Goal: Task Accomplishment & Management: Manage account settings

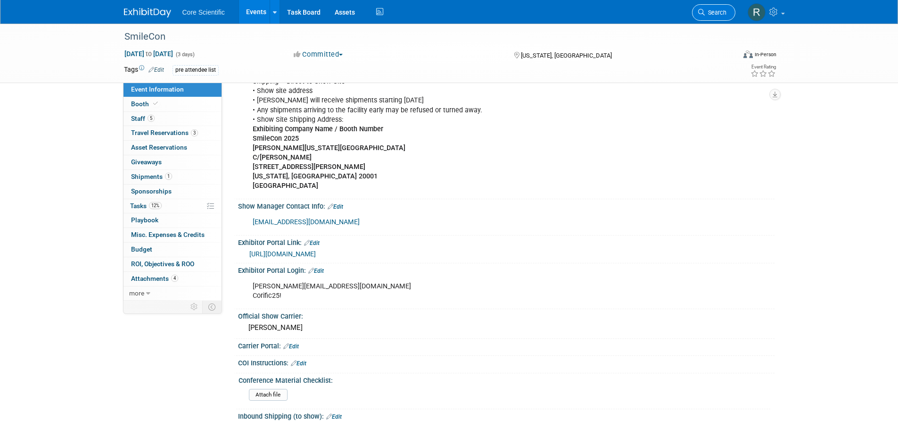
drag, startPoint x: 0, startPoint y: 0, endPoint x: 721, endPoint y: 9, distance: 721.0
click at [721, 9] on span "Search" at bounding box center [716, 12] width 22 height 7
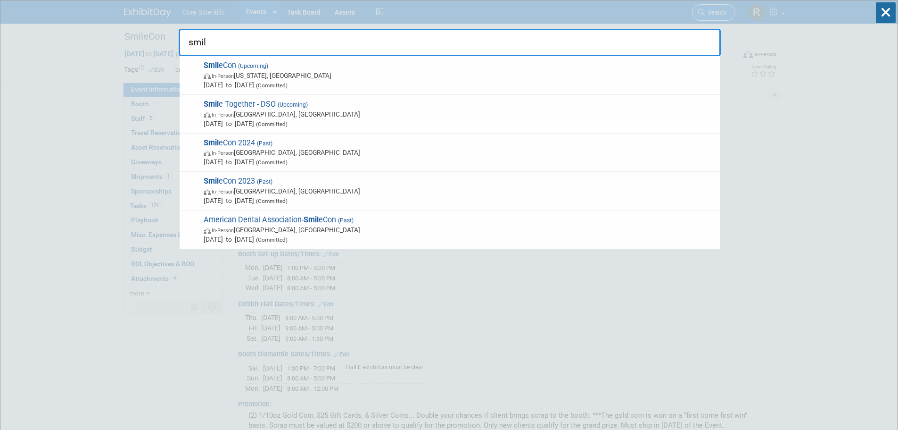
type input "smile"
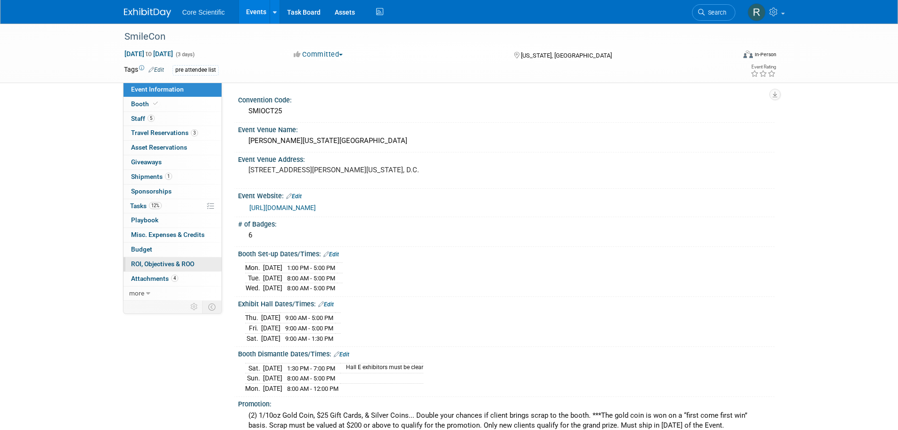
click at [180, 269] on link "0 ROI, Objectives & ROO 0" at bounding box center [173, 264] width 98 height 14
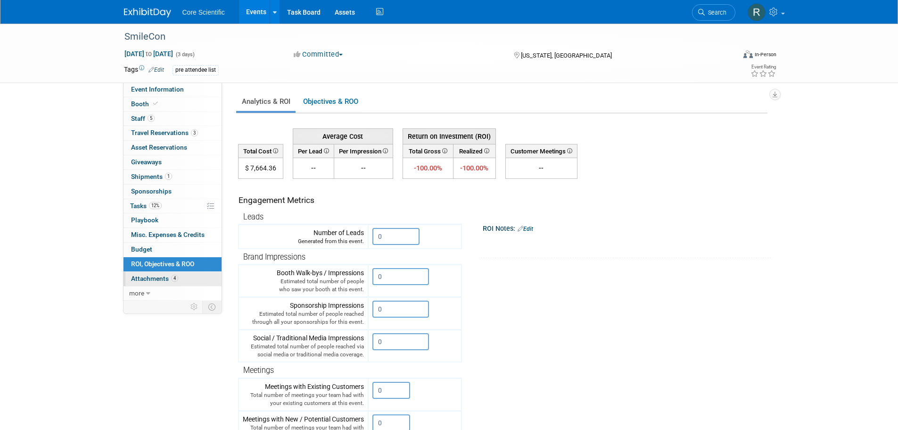
click at [178, 280] on link "4 Attachments 4" at bounding box center [173, 279] width 98 height 14
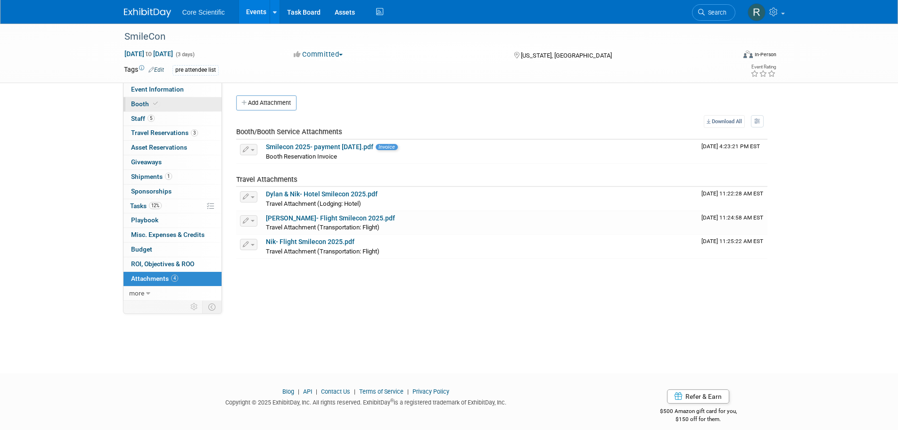
click at [175, 103] on link "Booth" at bounding box center [173, 104] width 98 height 14
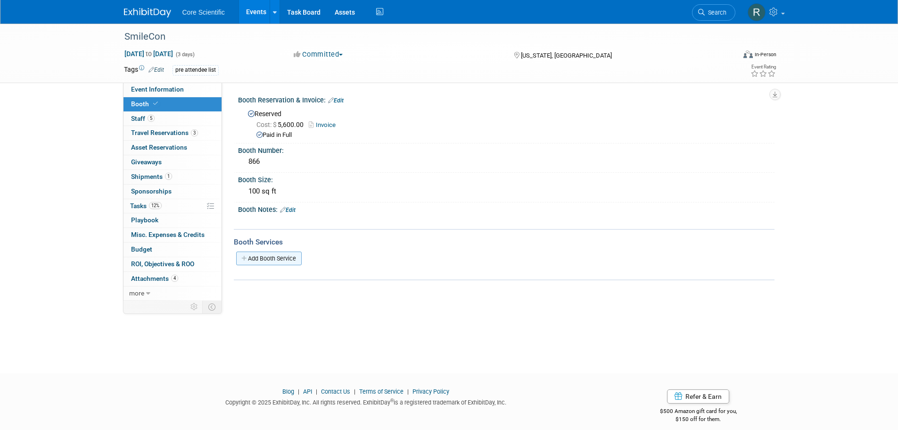
click at [248, 257] on icon at bounding box center [244, 258] width 7 height 6
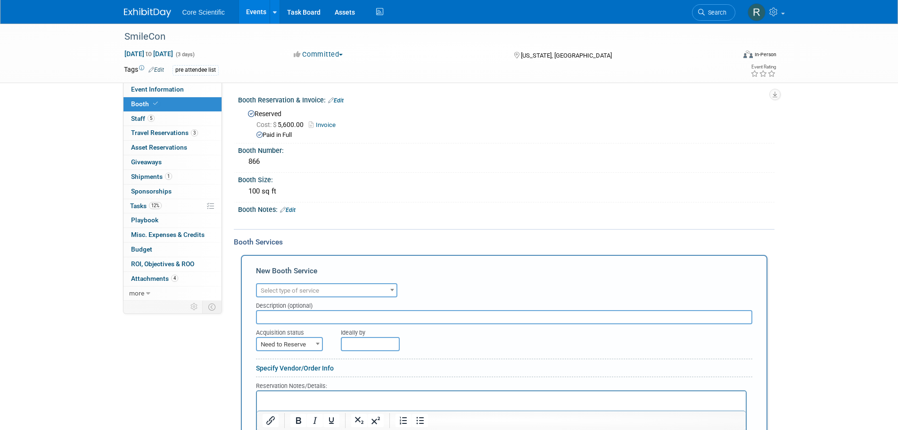
click at [298, 291] on span "Select type of service" at bounding box center [290, 290] width 58 height 7
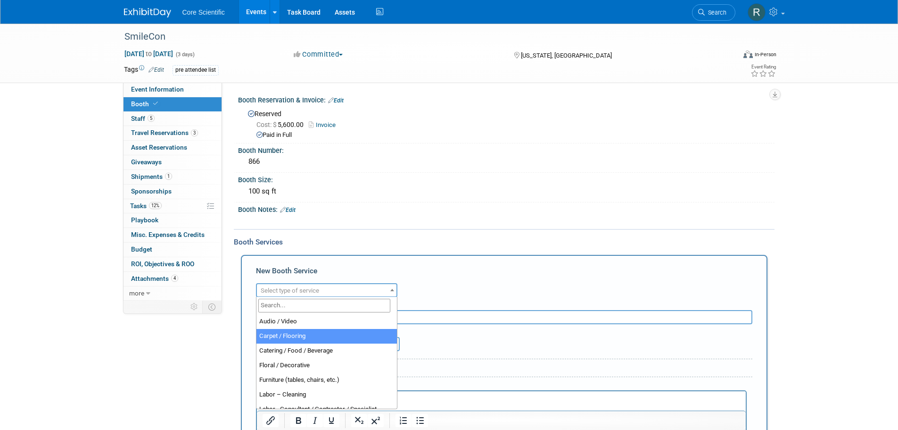
select select "4"
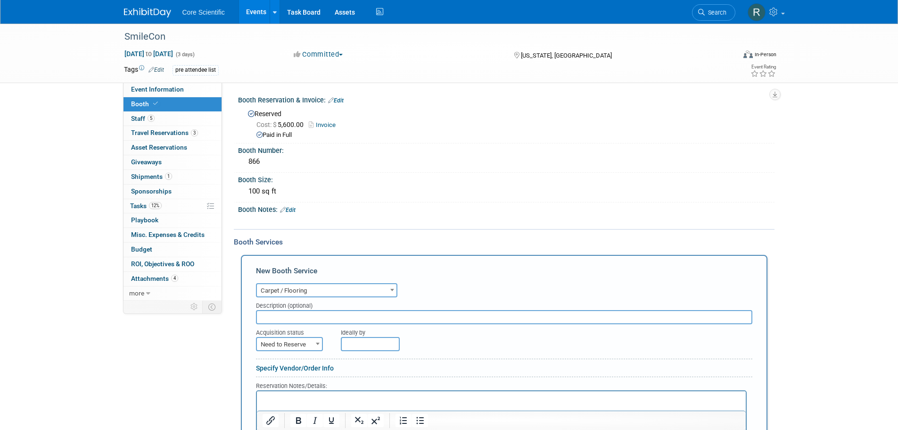
click at [306, 312] on input "text" at bounding box center [504, 317] width 497 height 14
type input "Carpet"
click at [312, 346] on span "Need to Reserve" at bounding box center [289, 344] width 65 height 13
select select "2"
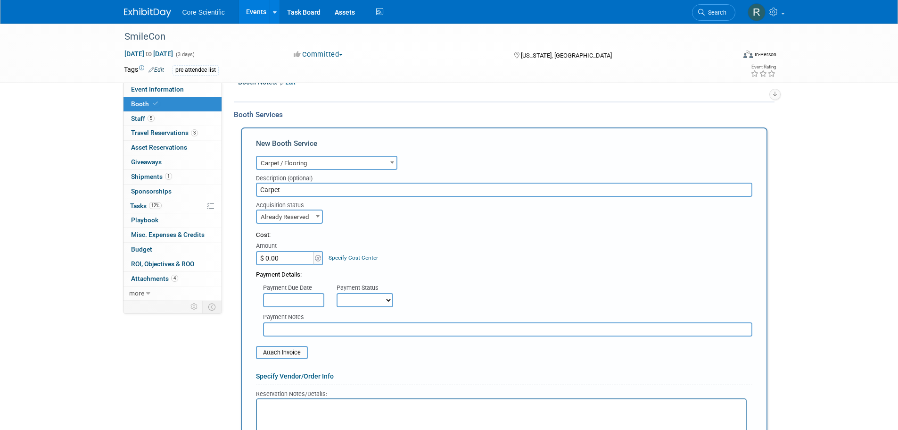
scroll to position [141, 0]
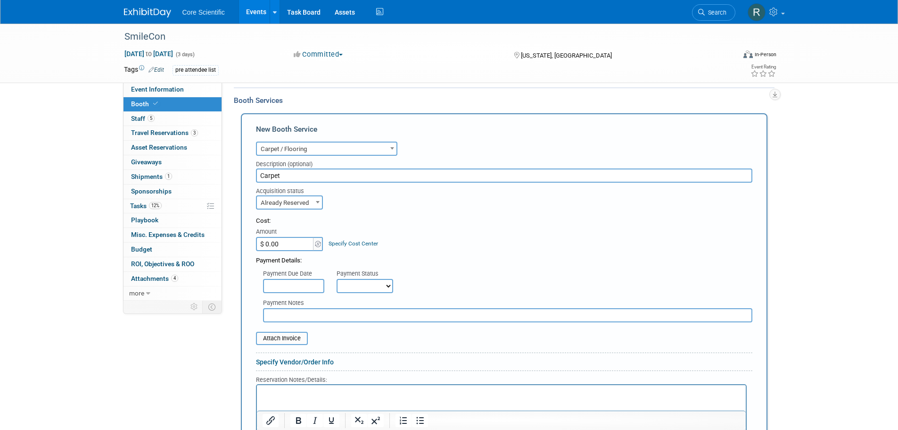
click at [291, 250] on input "$ 0.00" at bounding box center [285, 244] width 59 height 14
type input "$ 315.88"
click at [281, 339] on input "file" at bounding box center [251, 337] width 112 height 11
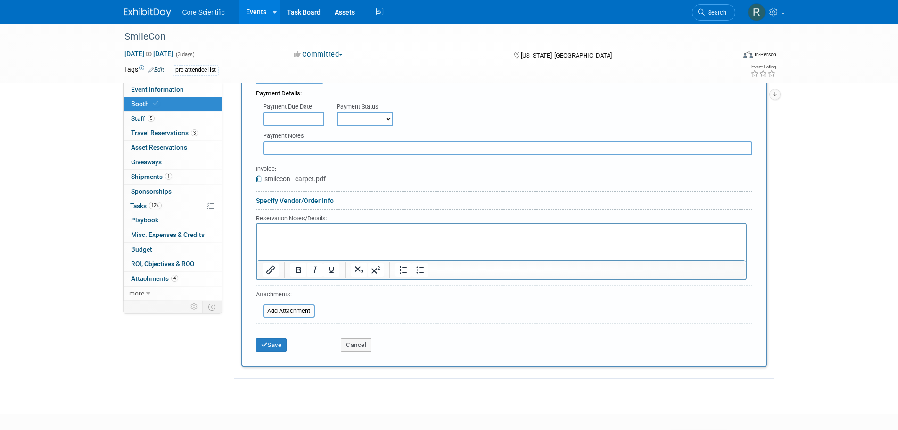
scroll to position [330, 0]
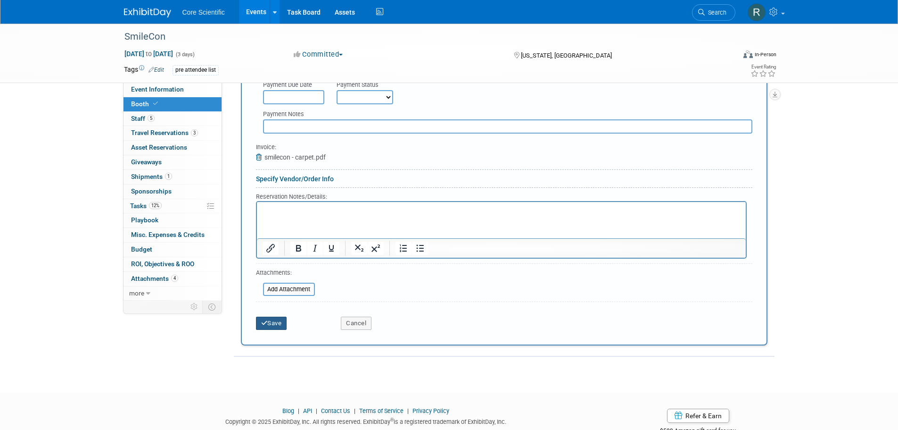
click at [263, 326] on button "Save" at bounding box center [271, 322] width 31 height 13
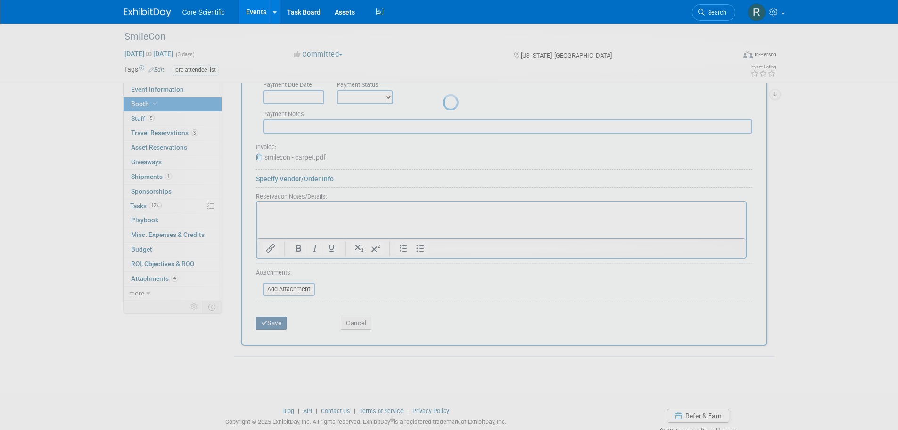
scroll to position [16, 0]
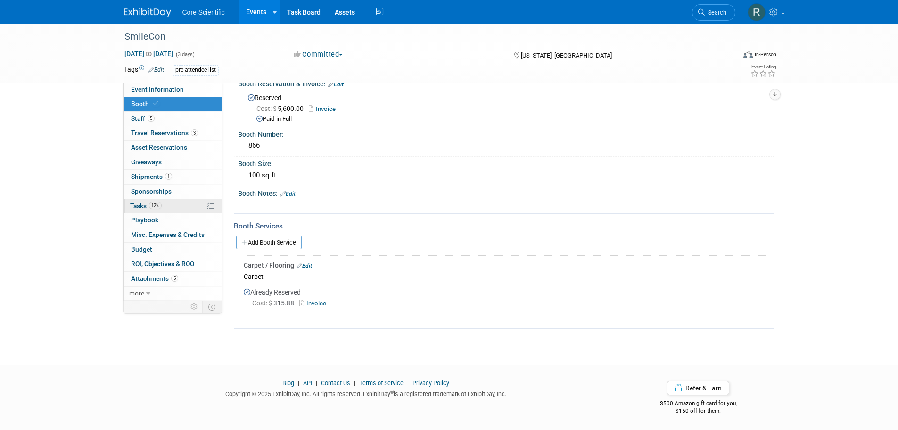
click at [159, 207] on span "12%" at bounding box center [155, 205] width 13 height 7
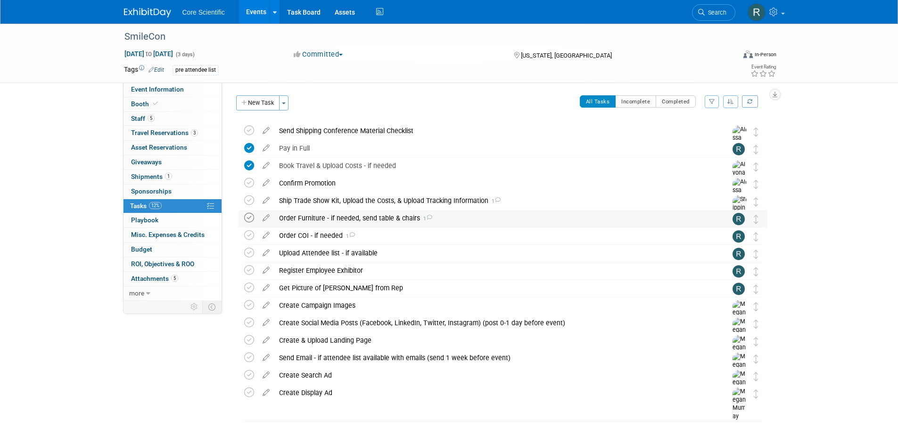
click at [251, 223] on icon at bounding box center [249, 218] width 10 height 10
click at [426, 217] on icon at bounding box center [429, 217] width 6 height 5
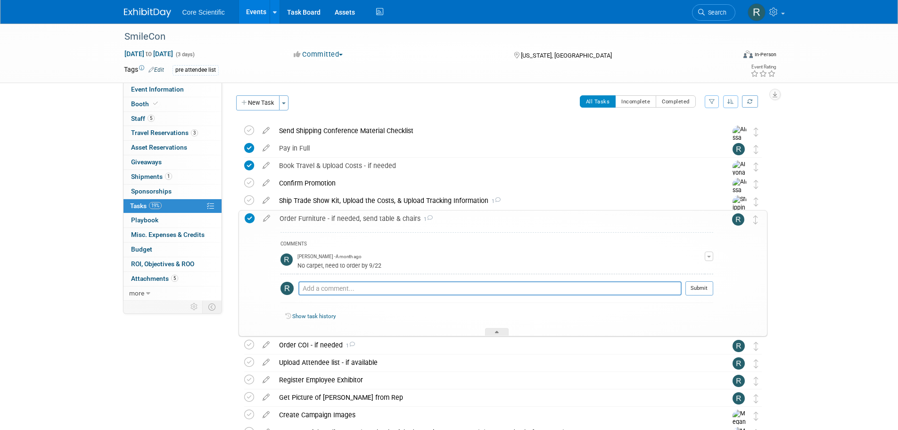
click at [427, 217] on icon at bounding box center [430, 217] width 6 height 5
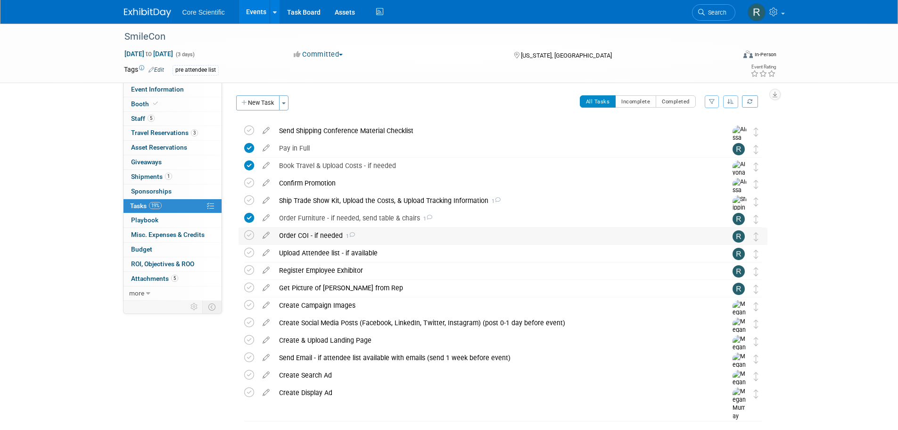
click at [352, 236] on icon at bounding box center [352, 234] width 6 height 5
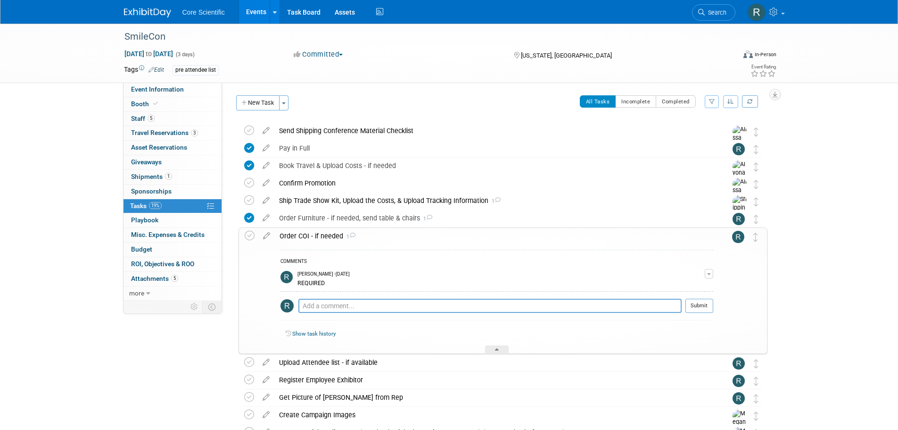
click at [352, 236] on icon at bounding box center [352, 234] width 6 height 5
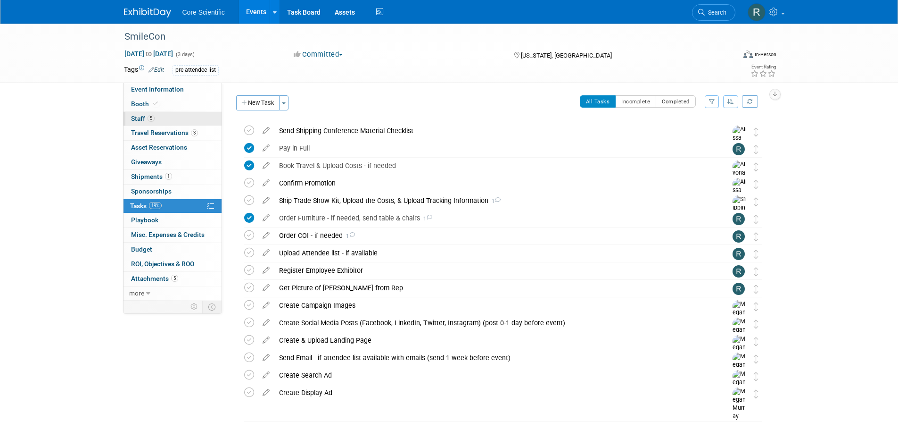
click at [154, 116] on span "5" at bounding box center [151, 118] width 7 height 7
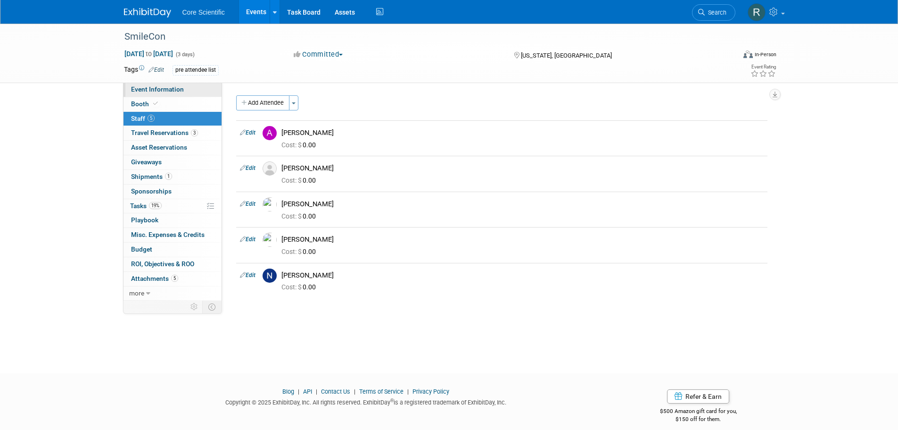
click at [149, 90] on span "Event Information" at bounding box center [157, 89] width 53 height 8
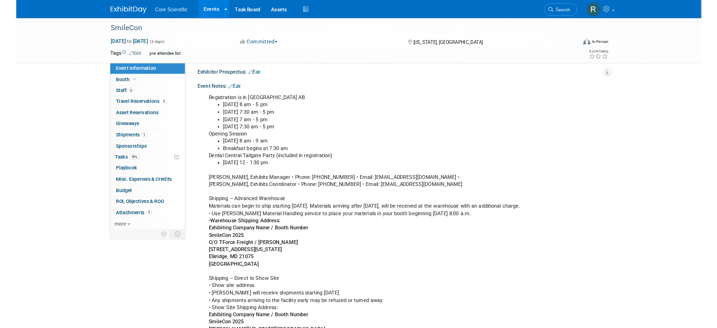
scroll to position [754, 0]
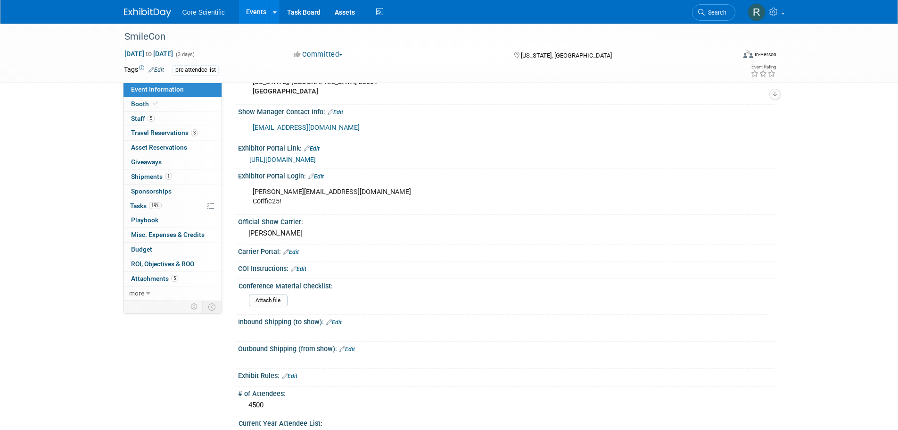
click at [290, 159] on link "https://smithbucklin.expocad.com/Exhibitor/ResourceCenter" at bounding box center [282, 160] width 66 height 8
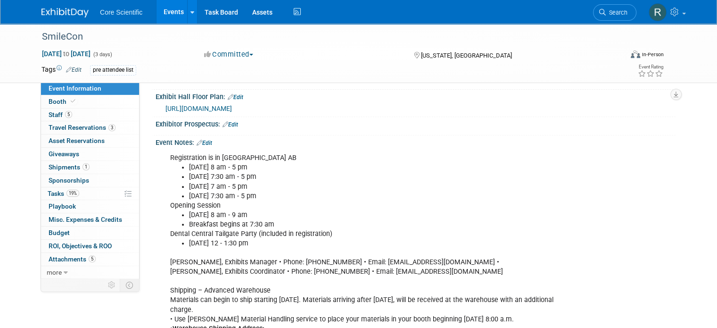
scroll to position [189, 0]
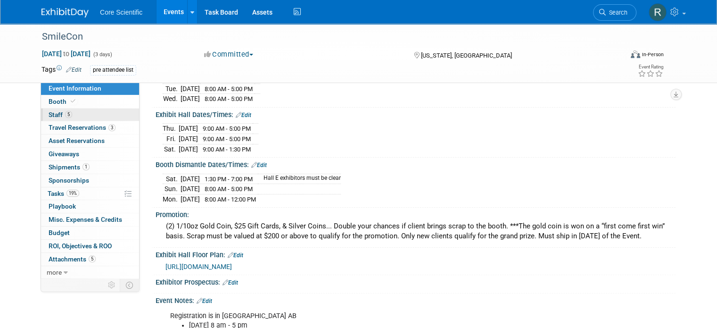
click at [49, 113] on span "Staff 5" at bounding box center [61, 115] width 24 height 8
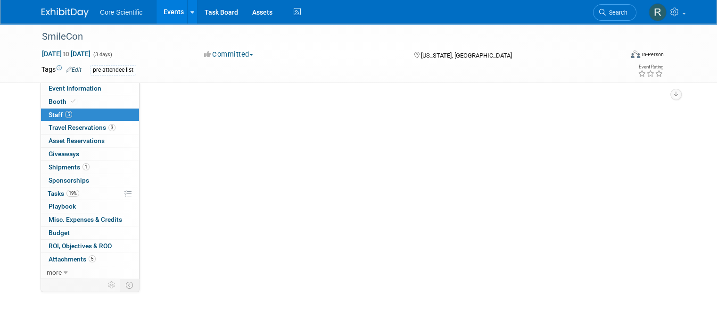
scroll to position [0, 0]
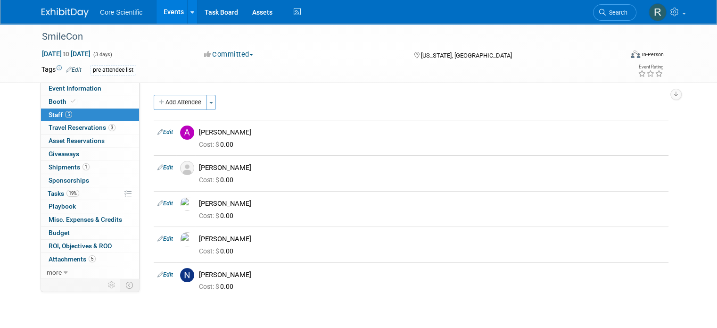
click at [53, 14] on img at bounding box center [64, 12] width 47 height 9
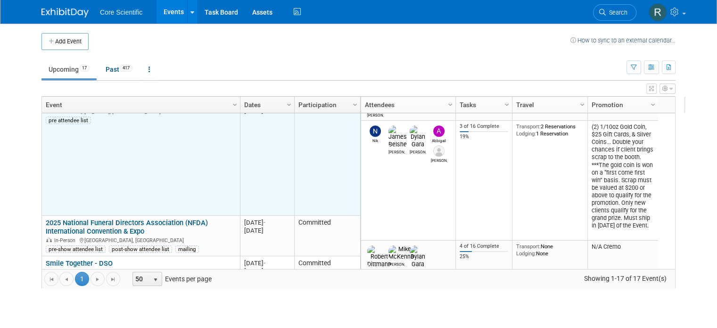
scroll to position [226, 0]
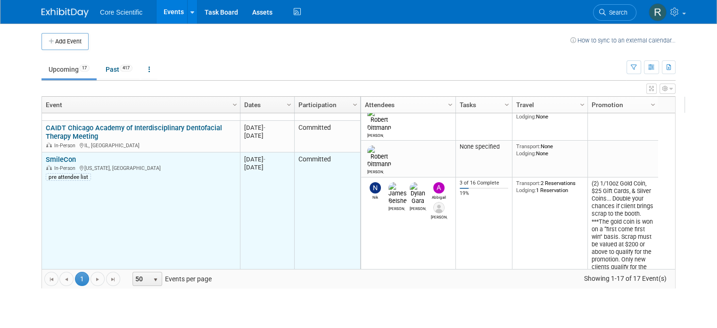
click at [53, 160] on link "SmileCon" at bounding box center [61, 159] width 30 height 8
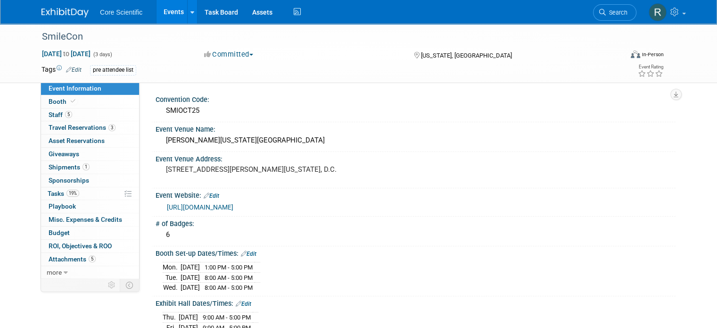
click at [181, 203] on link "[URL][DOMAIN_NAME]" at bounding box center [200, 207] width 66 height 8
